Goal: Navigation & Orientation: Find specific page/section

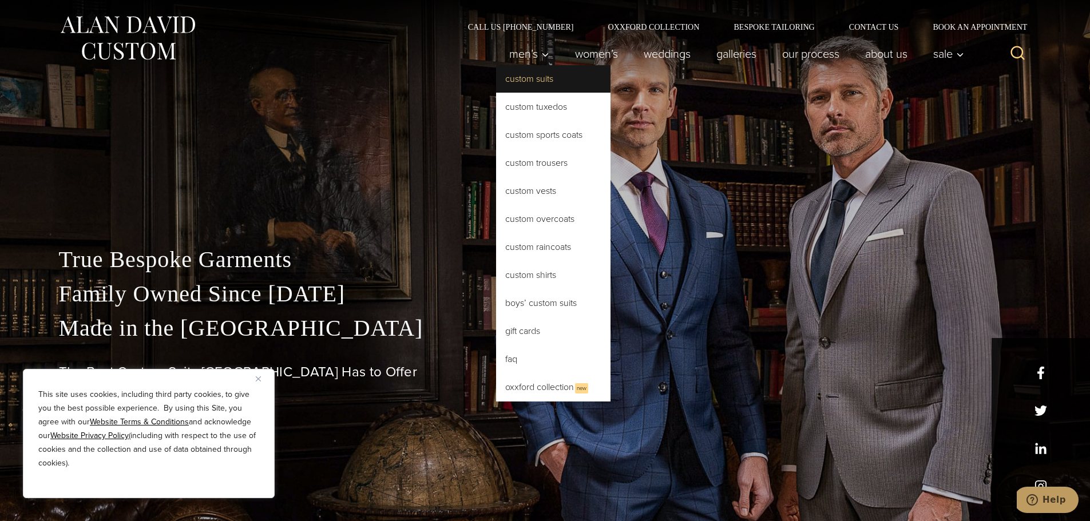
click at [538, 79] on link "Custom Suits" at bounding box center [553, 78] width 114 height 27
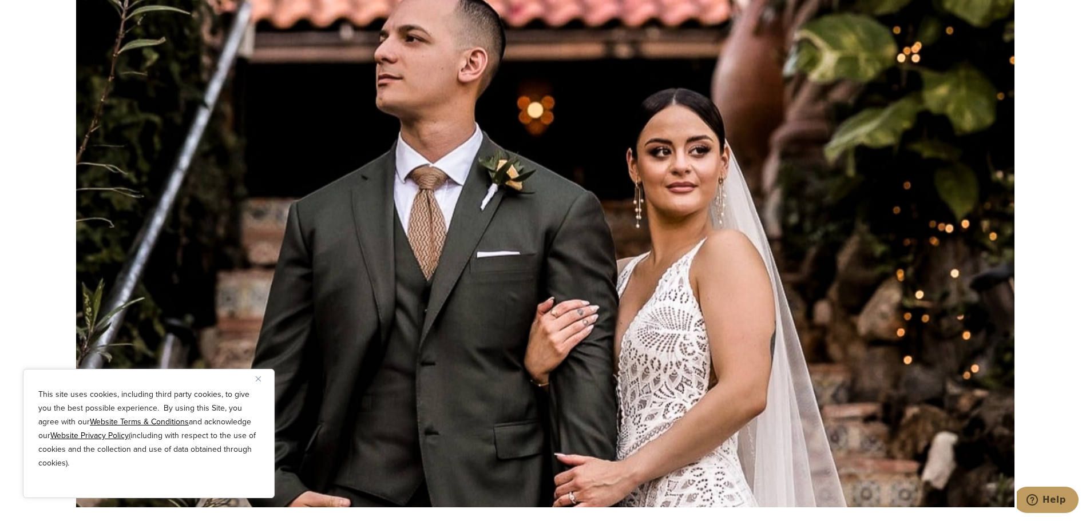
scroll to position [6526, 0]
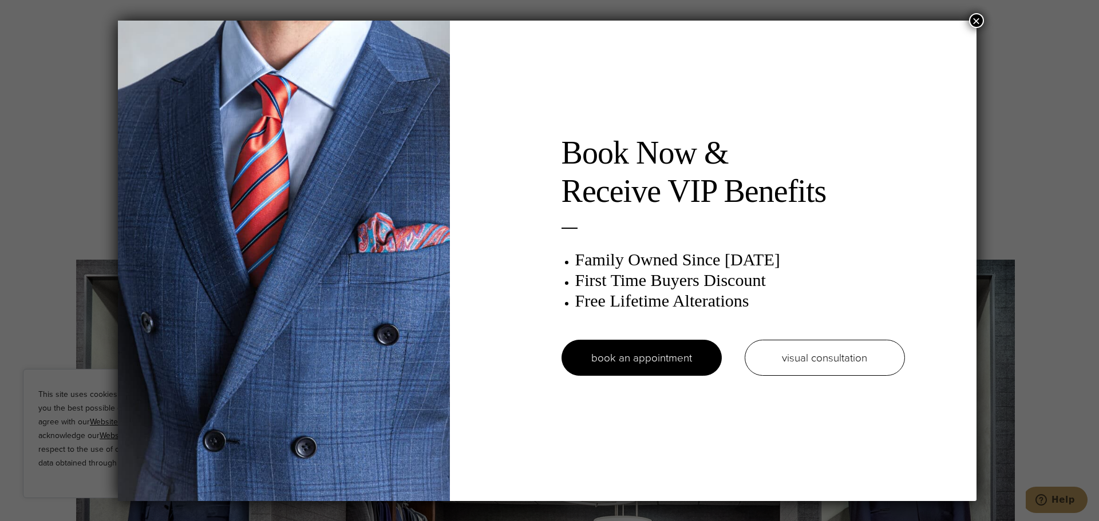
click at [974, 18] on button "×" at bounding box center [976, 20] width 15 height 15
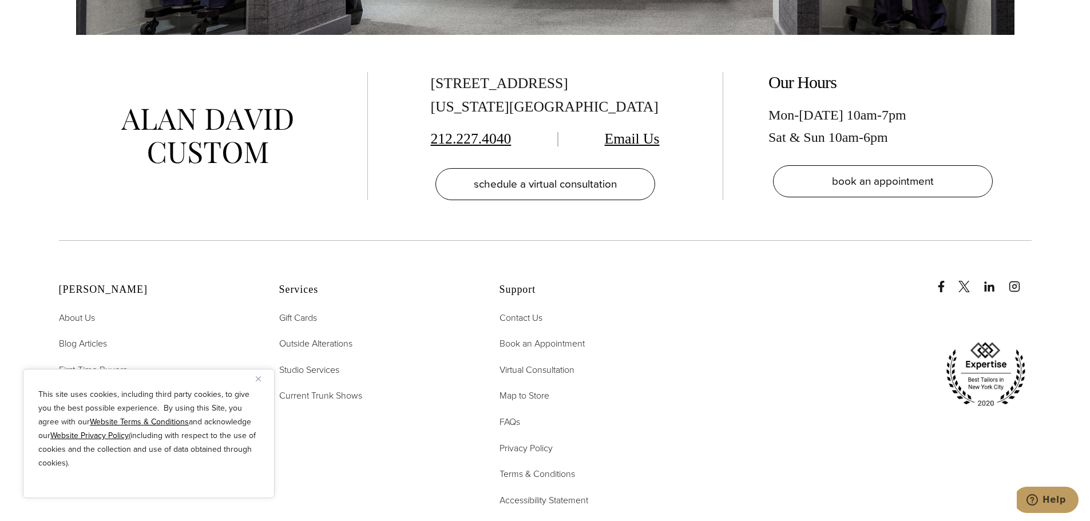
scroll to position [7213, 0]
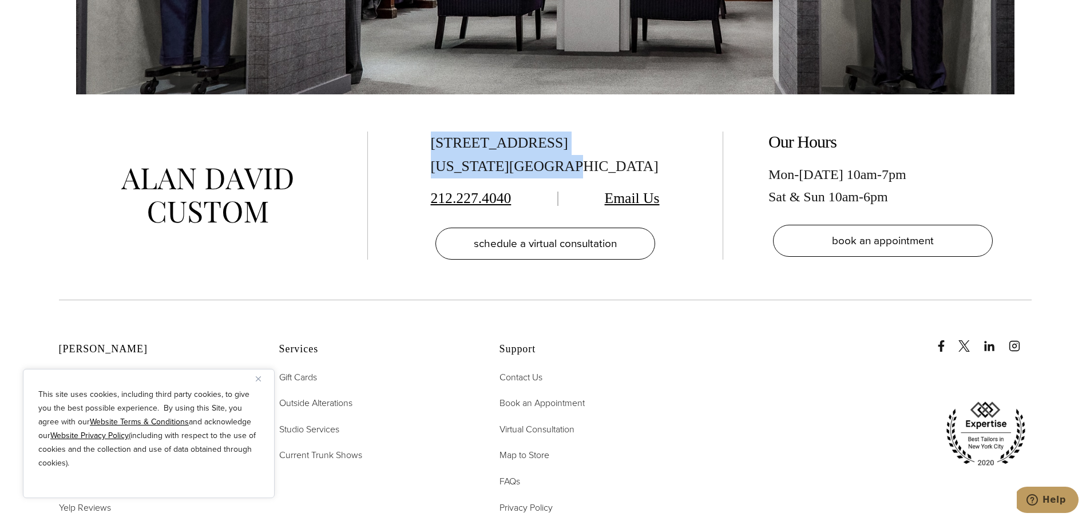
drag, startPoint x: 432, startPoint y: 112, endPoint x: 574, endPoint y: 129, distance: 142.5
click at [574, 132] on div "[STREET_ADDRESS][US_STATE]" at bounding box center [545, 155] width 229 height 47
copy div "[STREET_ADDRESS][US_STATE]"
